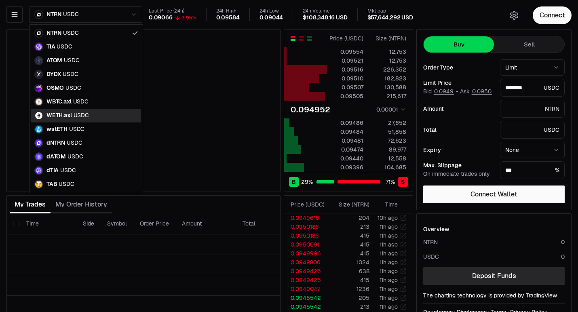
type input "********"
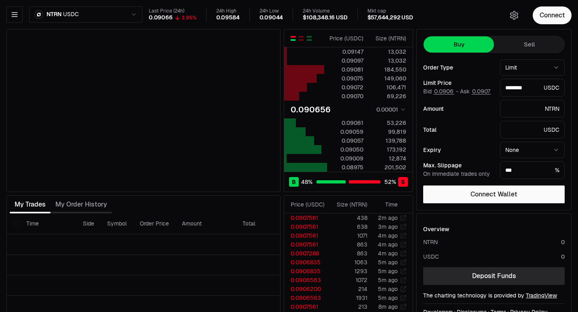
click at [86, 16] on html "Neutron Balance Earn Bridge Orderbook Stake Ecosystem Governance Documentation …" at bounding box center [289, 168] width 578 height 337
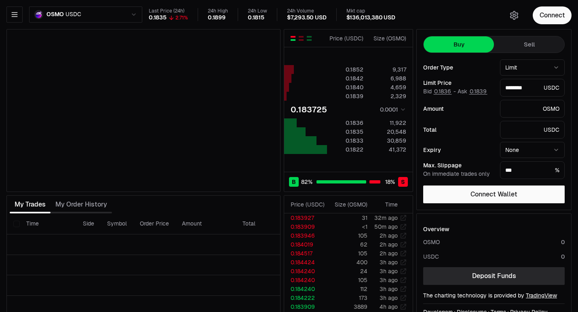
type input "********"
